Goal: Check status

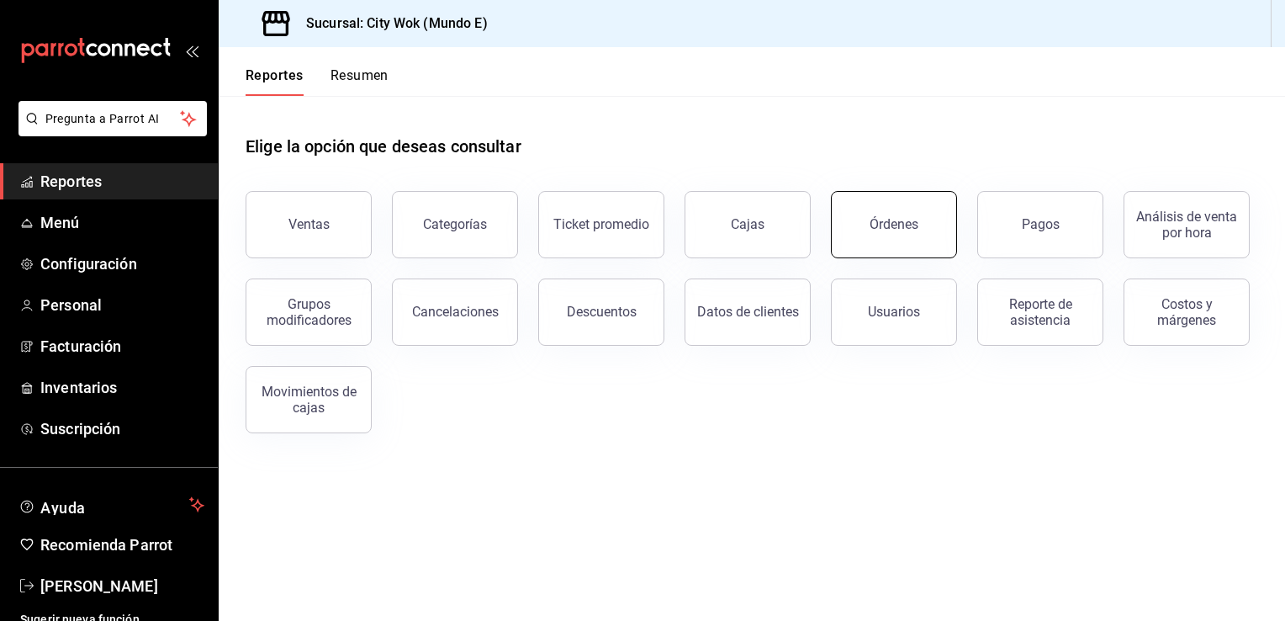
click at [889, 230] on div "Órdenes" at bounding box center [894, 224] width 49 height 16
